Goal: Check status: Check status

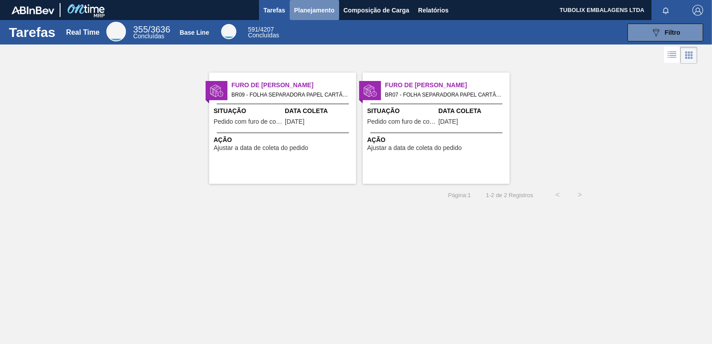
click at [314, 7] on span "Planejamento" at bounding box center [314, 10] width 40 height 11
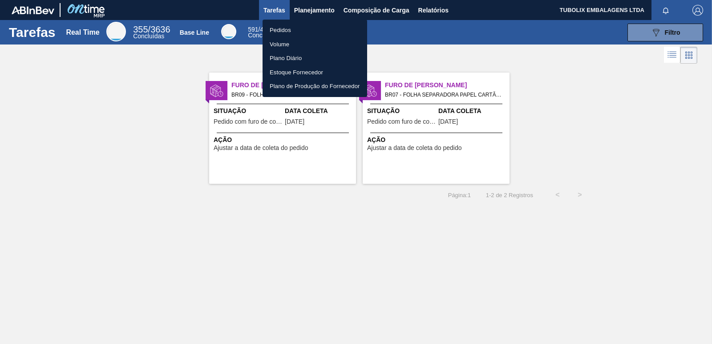
click at [288, 25] on li "Pedidos" at bounding box center [314, 30] width 105 height 14
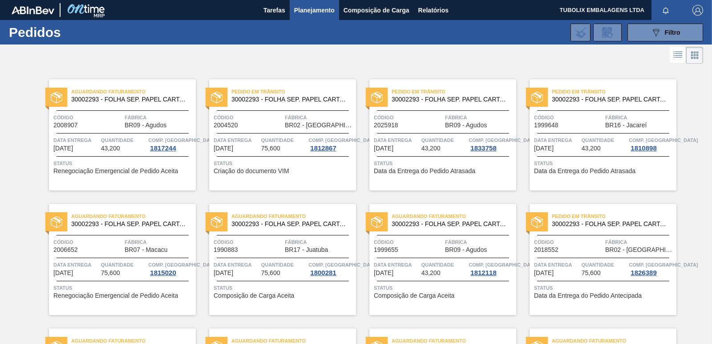
click at [265, 105] on div "Pedido em Trânsito 30002293 - FOLHA SEP. PAPEL CARTAO 1200x1000M 350g" at bounding box center [282, 96] width 147 height 20
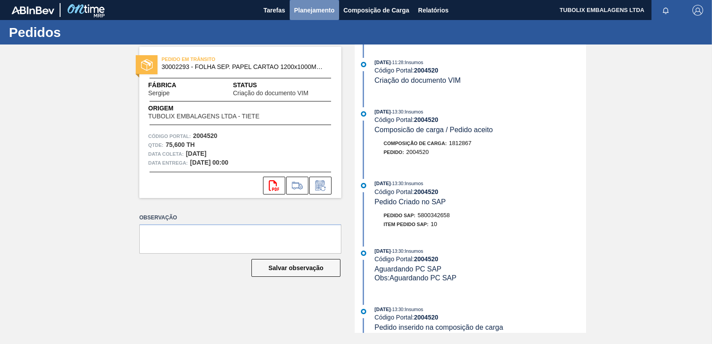
click at [314, 8] on span "Planejamento" at bounding box center [314, 10] width 40 height 11
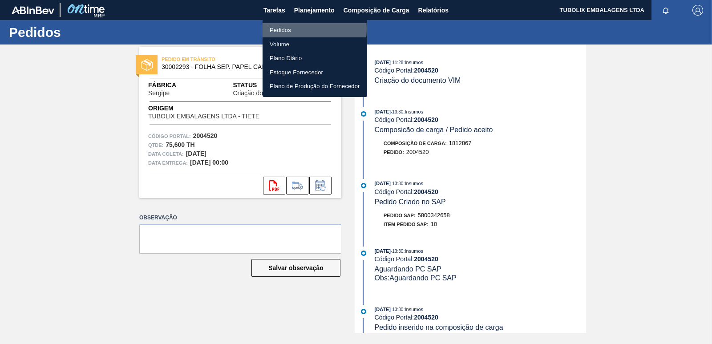
click at [286, 29] on li "Pedidos" at bounding box center [314, 30] width 105 height 14
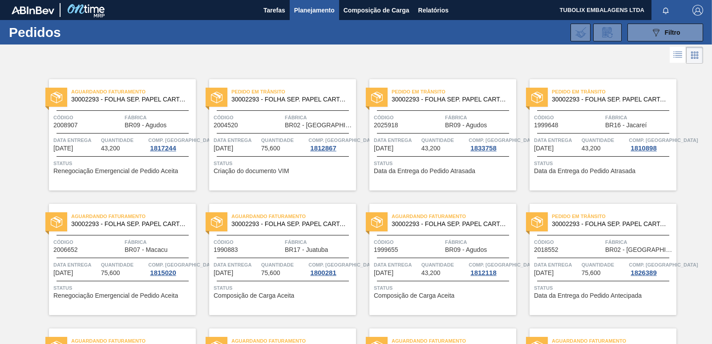
click at [607, 234] on div "Pedido em Trânsito 30002293 - FOLHA SEP. PAPEL CARTAO 1200x1000M 350g Código 20…" at bounding box center [602, 259] width 147 height 111
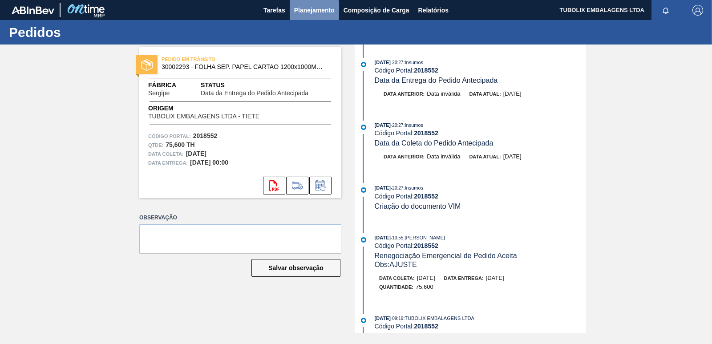
click at [306, 8] on span "Planejamento" at bounding box center [314, 10] width 40 height 11
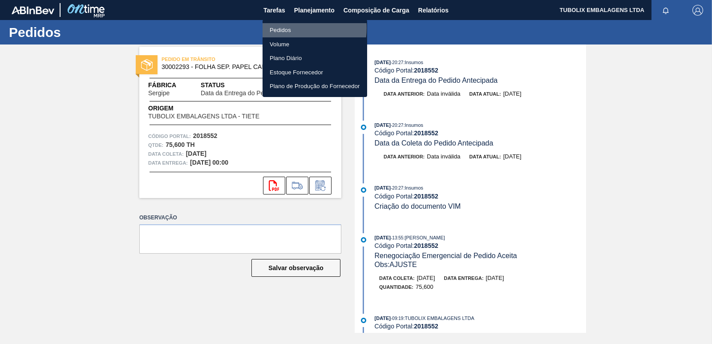
click at [289, 28] on li "Pedidos" at bounding box center [314, 30] width 105 height 14
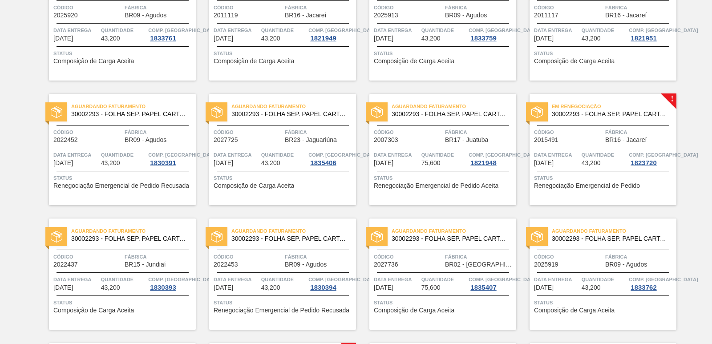
scroll to position [1112, 0]
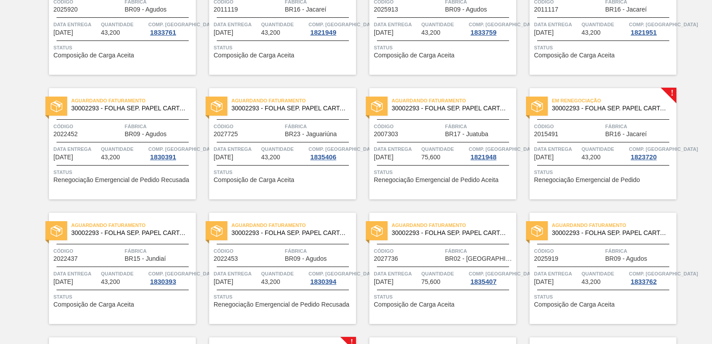
click at [586, 107] on span "30002293 - FOLHA SEP. PAPEL CARTAO 1200x1000M 350g" at bounding box center [610, 108] width 117 height 7
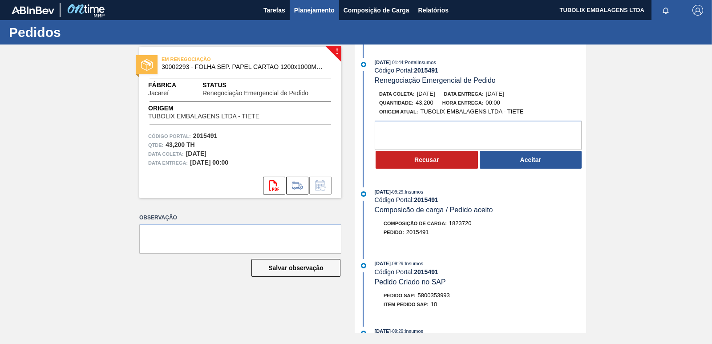
click at [326, 10] on span "Planejamento" at bounding box center [314, 10] width 40 height 11
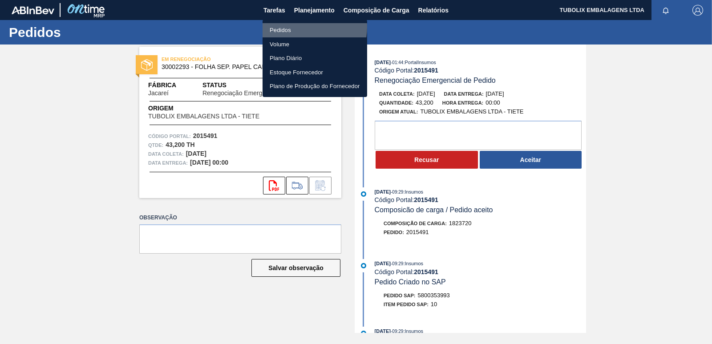
click at [299, 27] on li "Pedidos" at bounding box center [314, 30] width 105 height 14
